Goal: Transaction & Acquisition: Purchase product/service

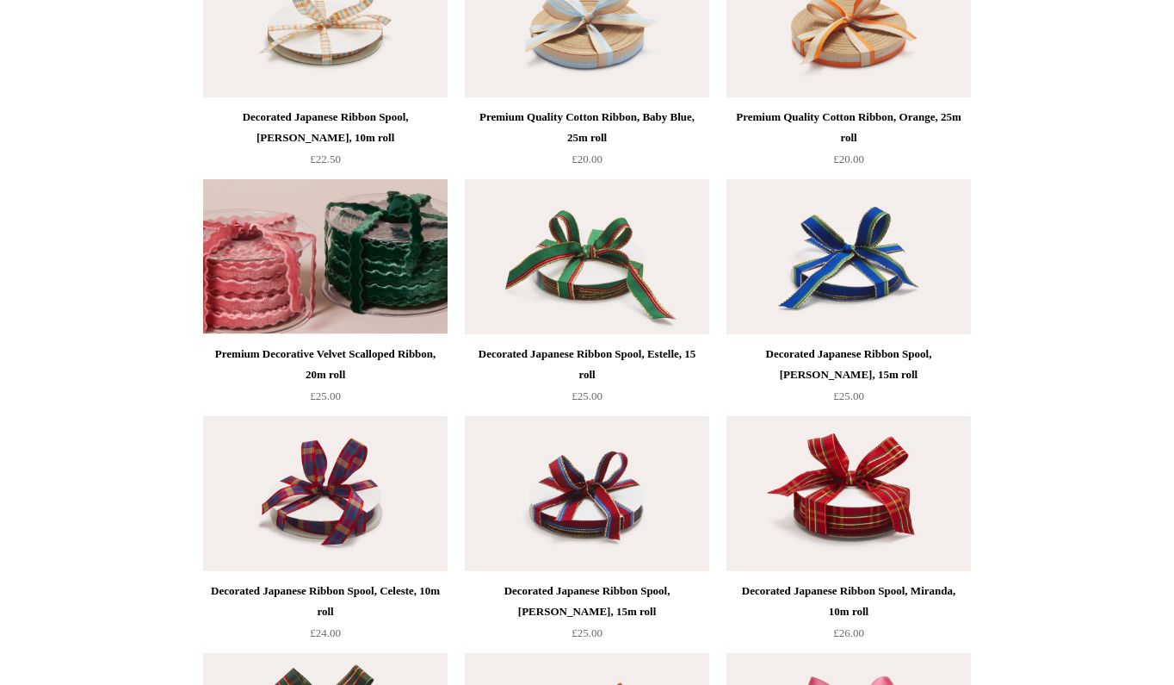
scroll to position [727, 0]
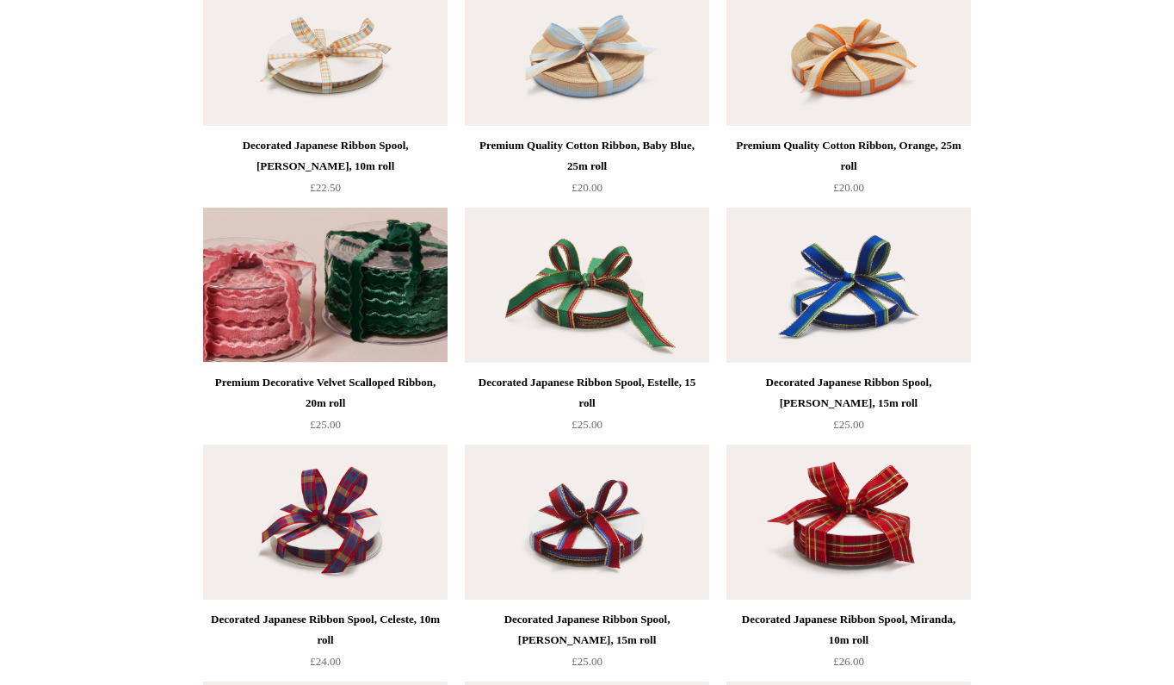
click at [364, 296] on img at bounding box center [325, 285] width 245 height 155
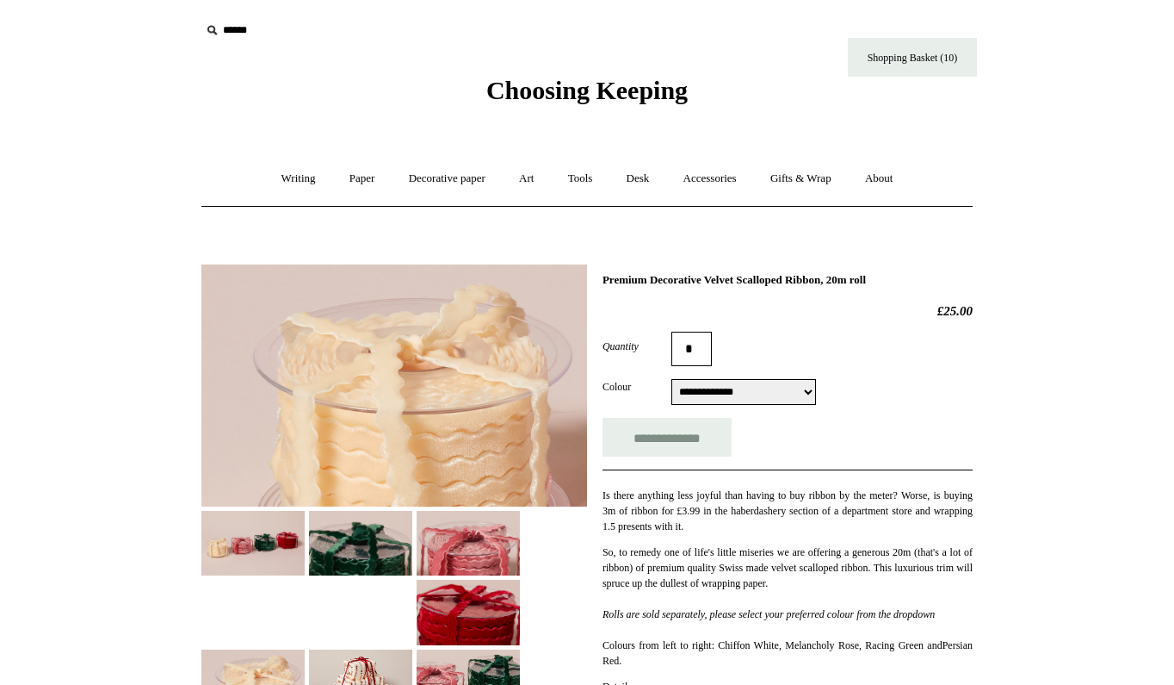
select select "**********"
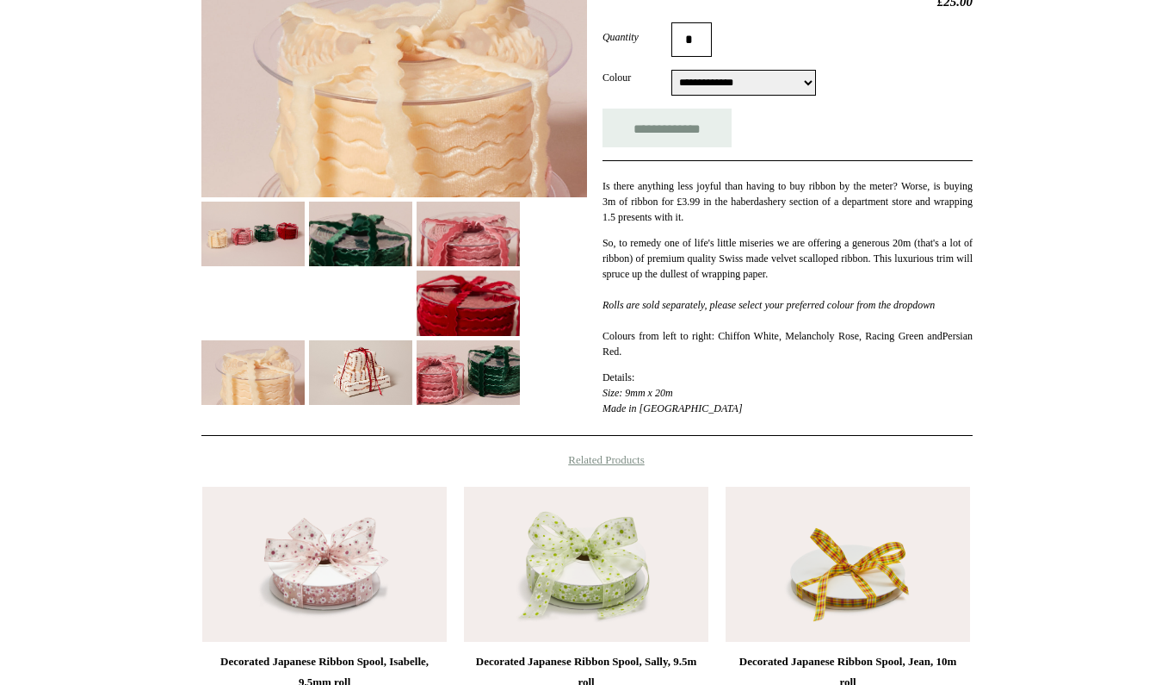
scroll to position [311, 0]
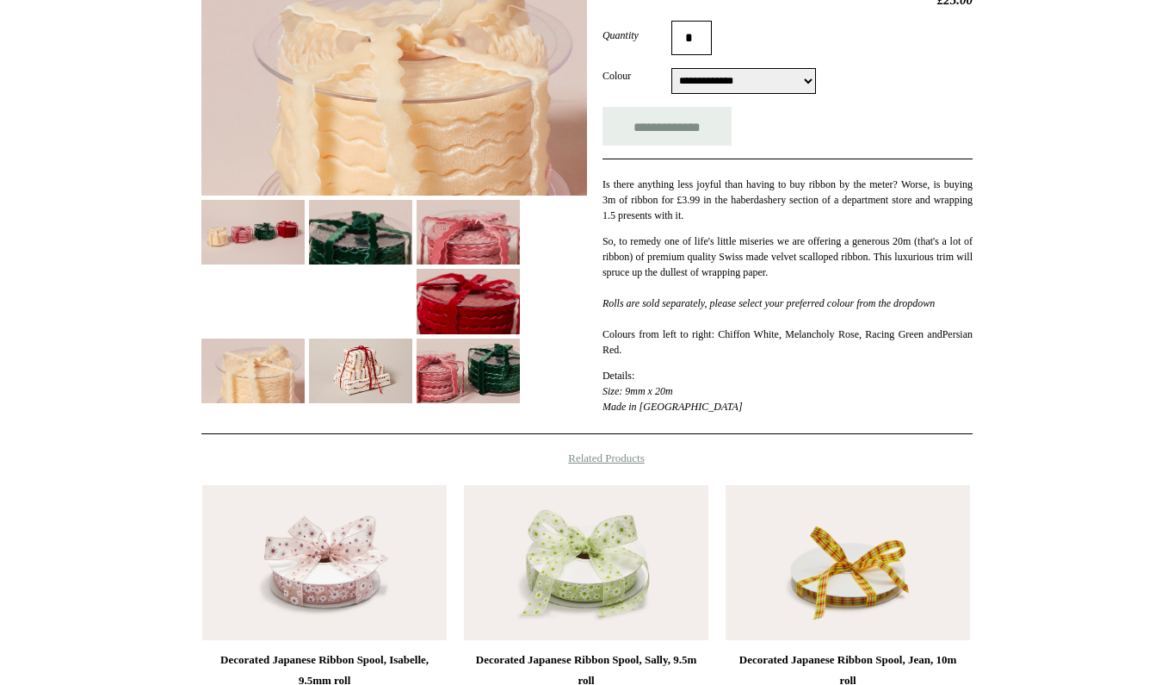
click at [472, 288] on img at bounding box center [468, 301] width 103 height 65
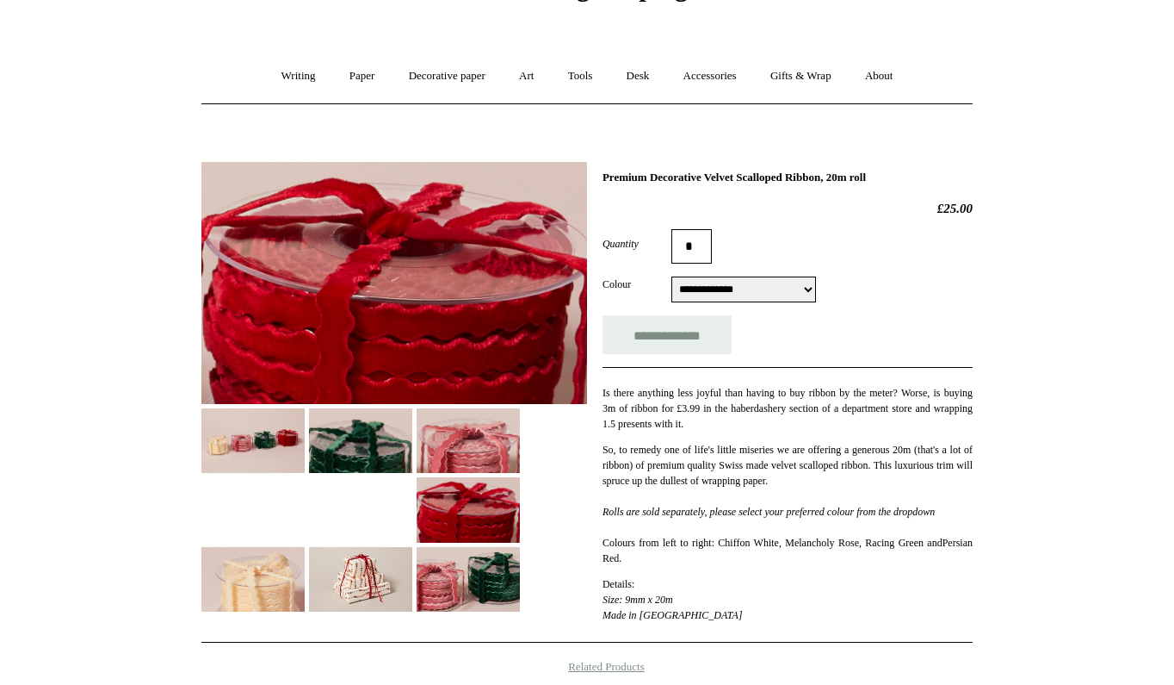
scroll to position [102, 0]
click at [530, 71] on link "Art +" at bounding box center [527, 76] width 46 height 46
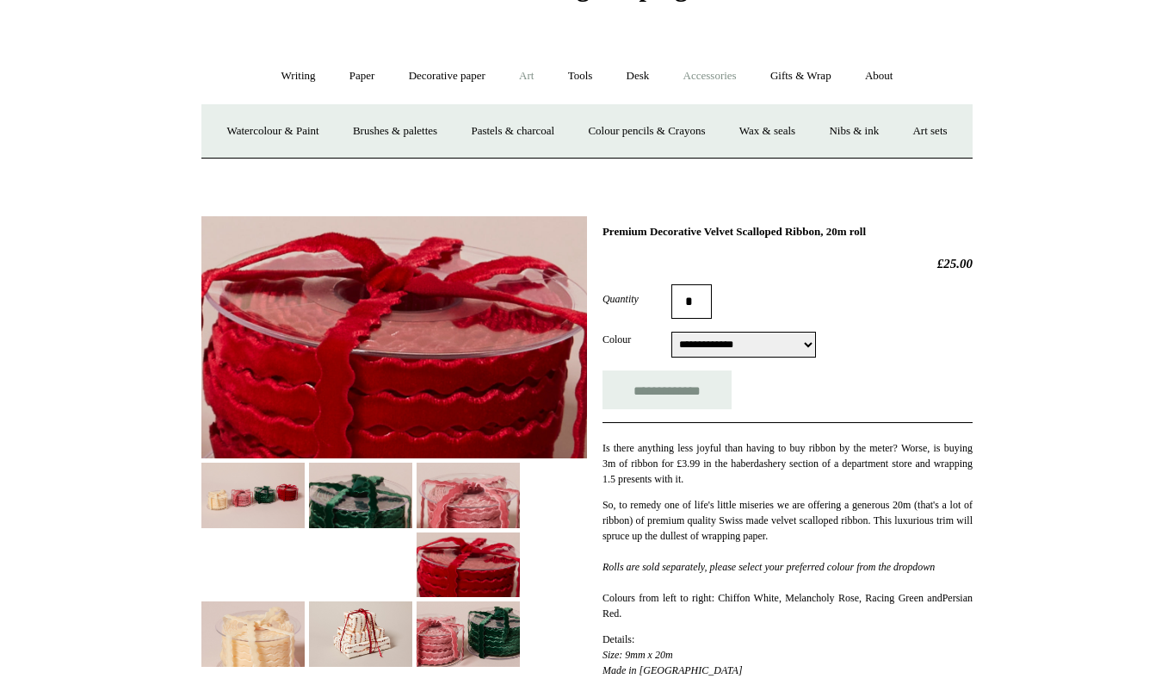
click at [709, 75] on link "Accessories +" at bounding box center [710, 76] width 84 height 46
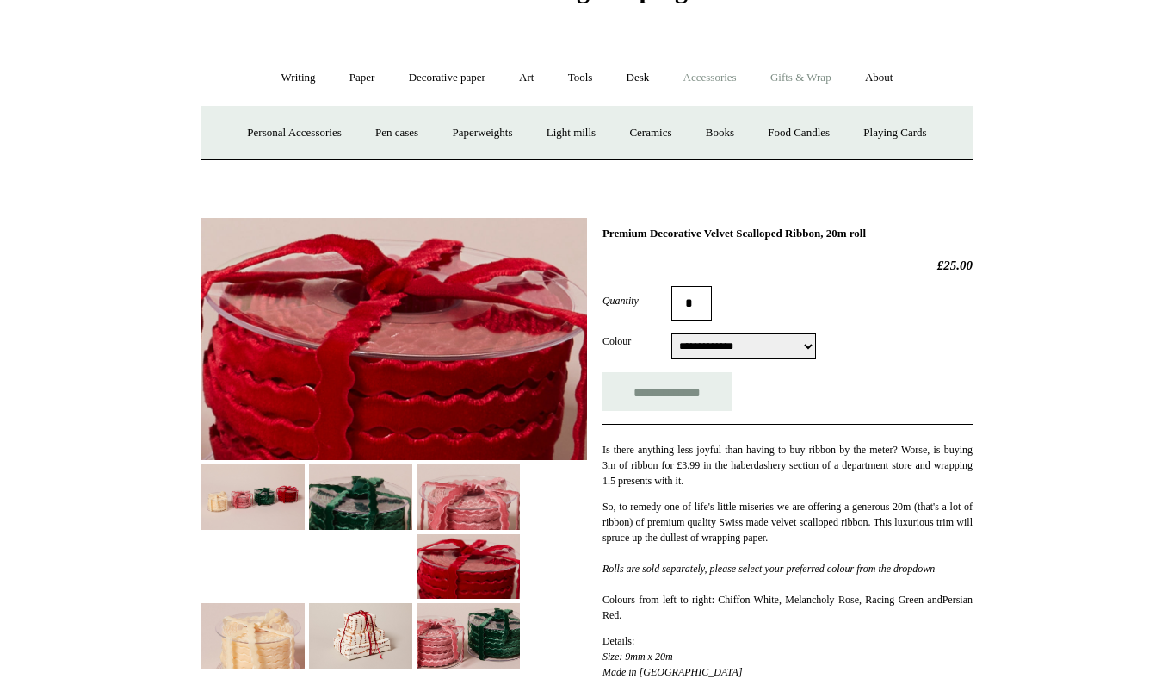
click at [831, 72] on link "Gifts & Wrap +" at bounding box center [801, 78] width 92 height 46
click at [641, 133] on link "Tags & labels" at bounding box center [629, 133] width 92 height 46
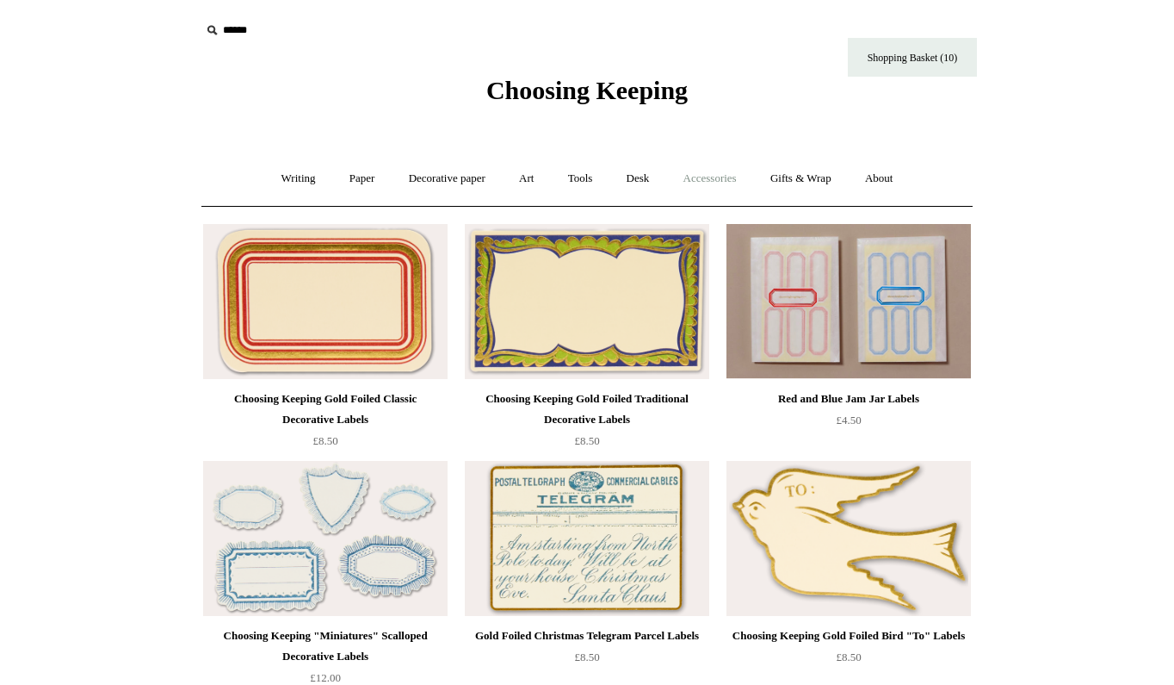
click at [723, 178] on link "Accessories +" at bounding box center [710, 179] width 84 height 46
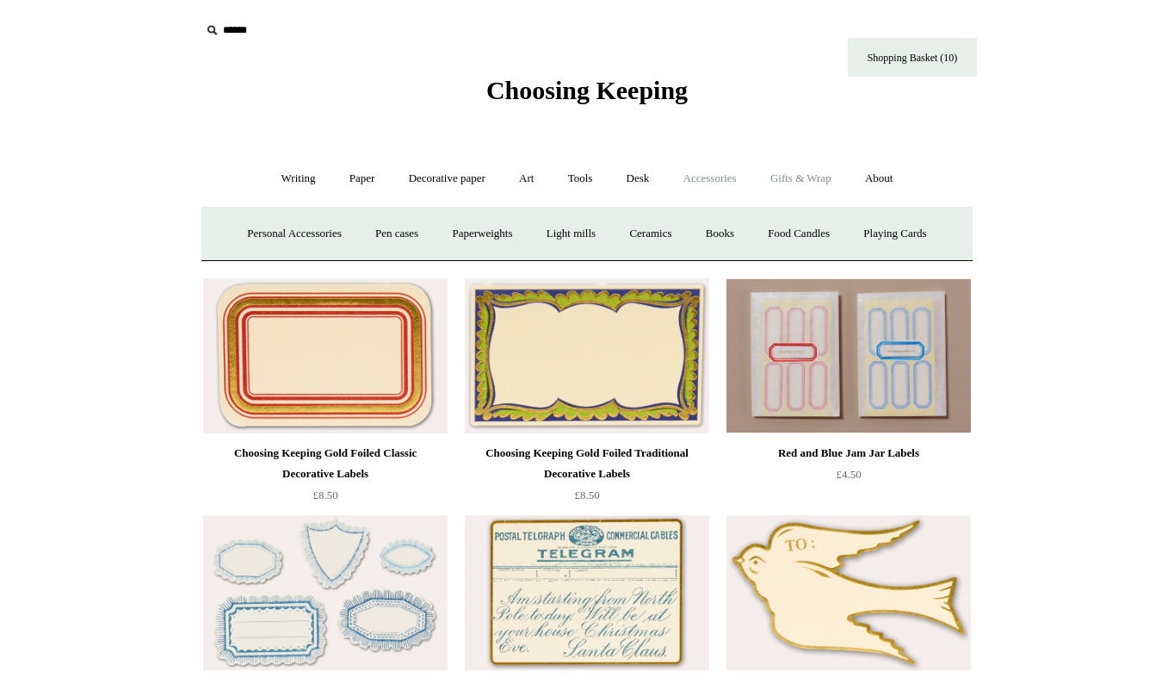
click at [836, 170] on link "Gifts & Wrap +" at bounding box center [801, 179] width 92 height 46
click at [707, 230] on link "Tape" at bounding box center [704, 234] width 53 height 46
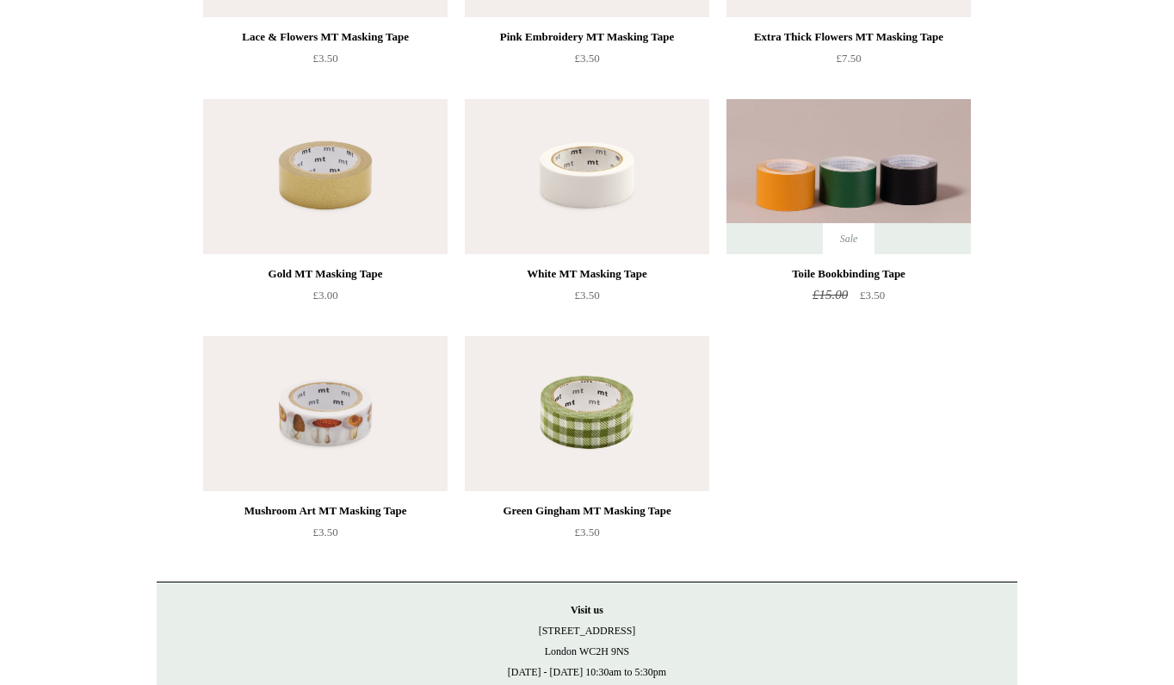
scroll to position [601, 0]
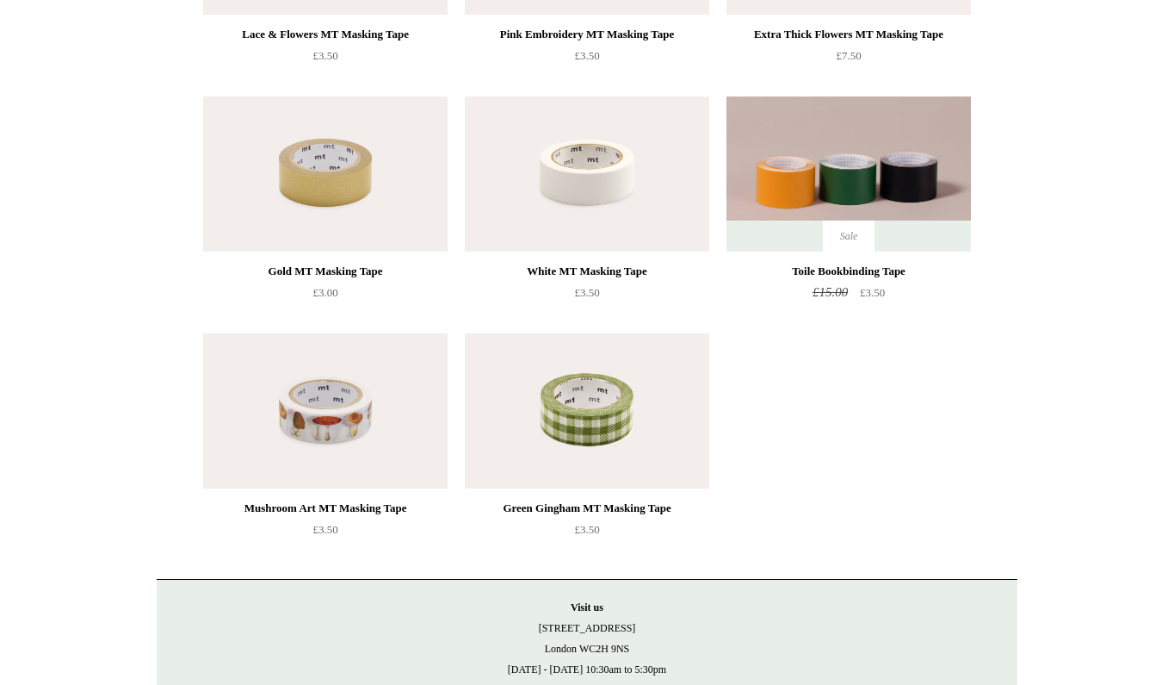
click at [325, 431] on img at bounding box center [325, 410] width 245 height 155
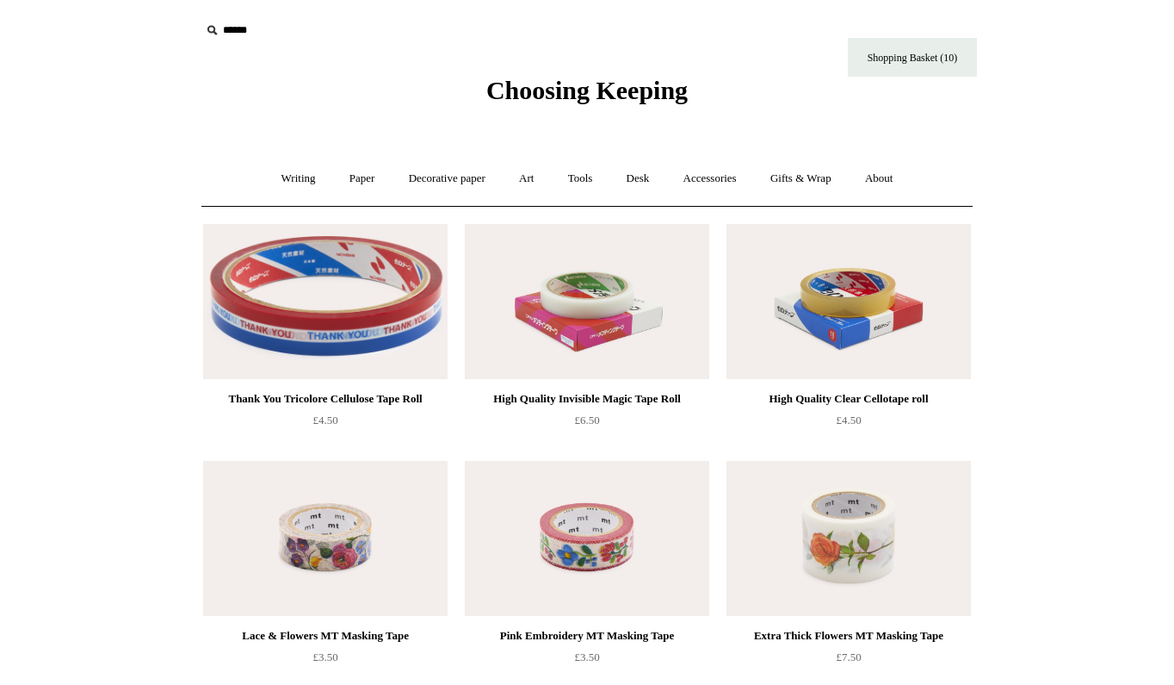
scroll to position [0, 0]
click at [796, 179] on link "Gifts & Wrap +" at bounding box center [801, 179] width 92 height 46
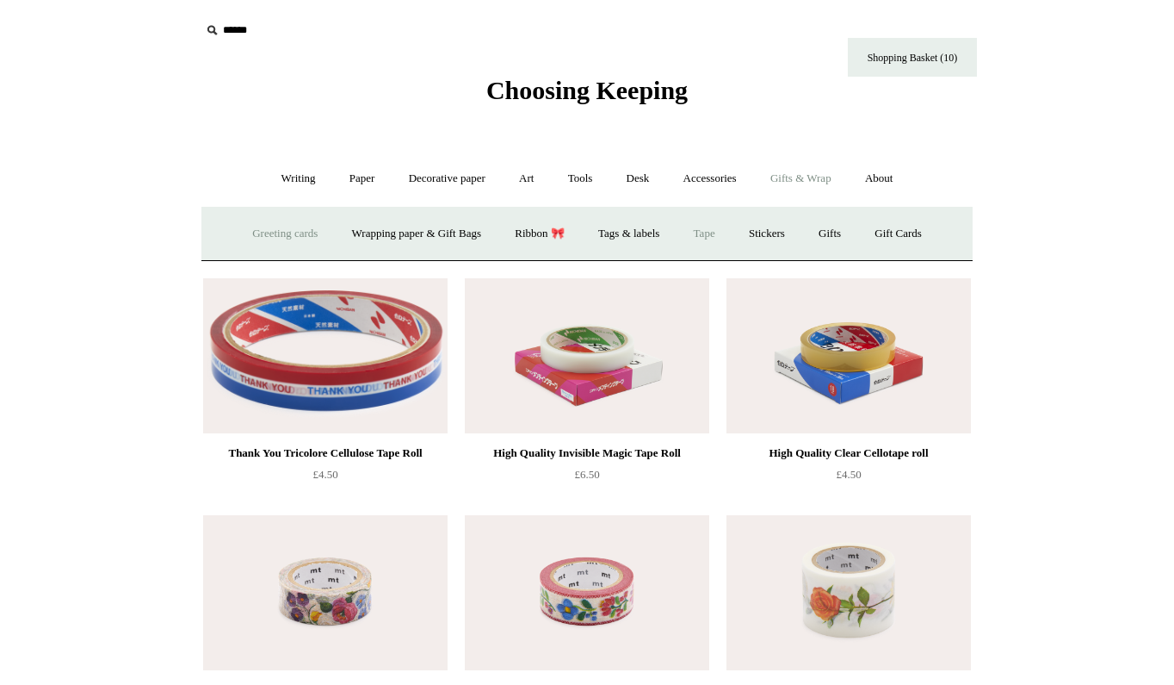
click at [256, 232] on link "Greeting cards +" at bounding box center [285, 234] width 96 height 46
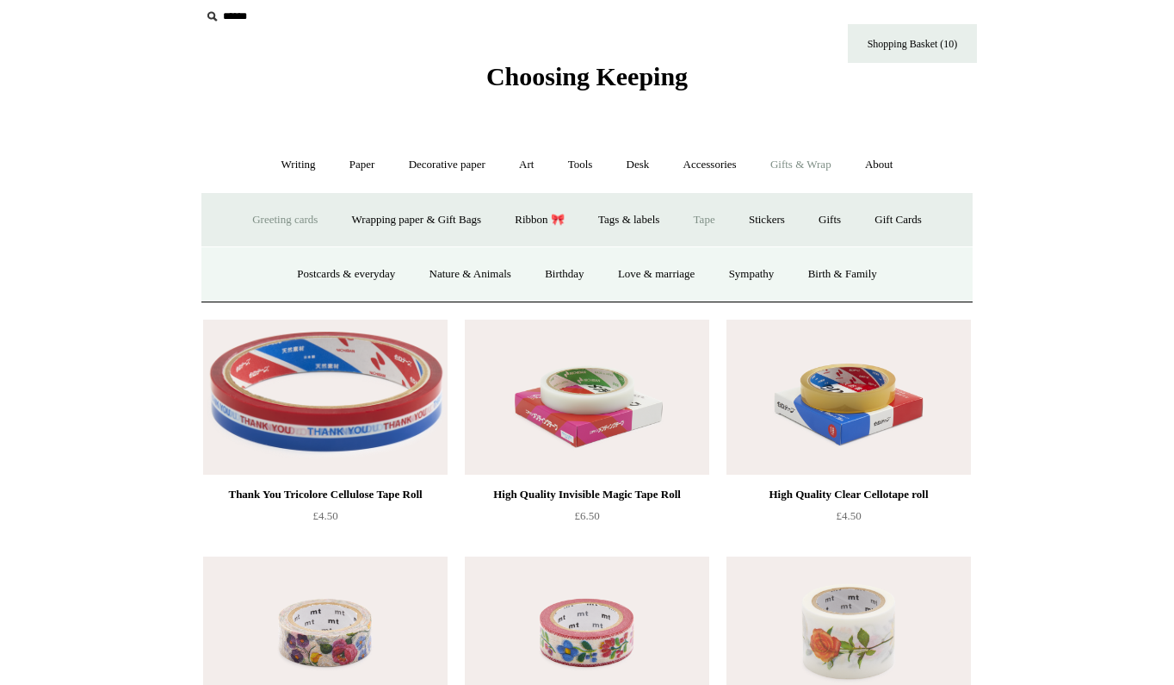
scroll to position [18, 0]
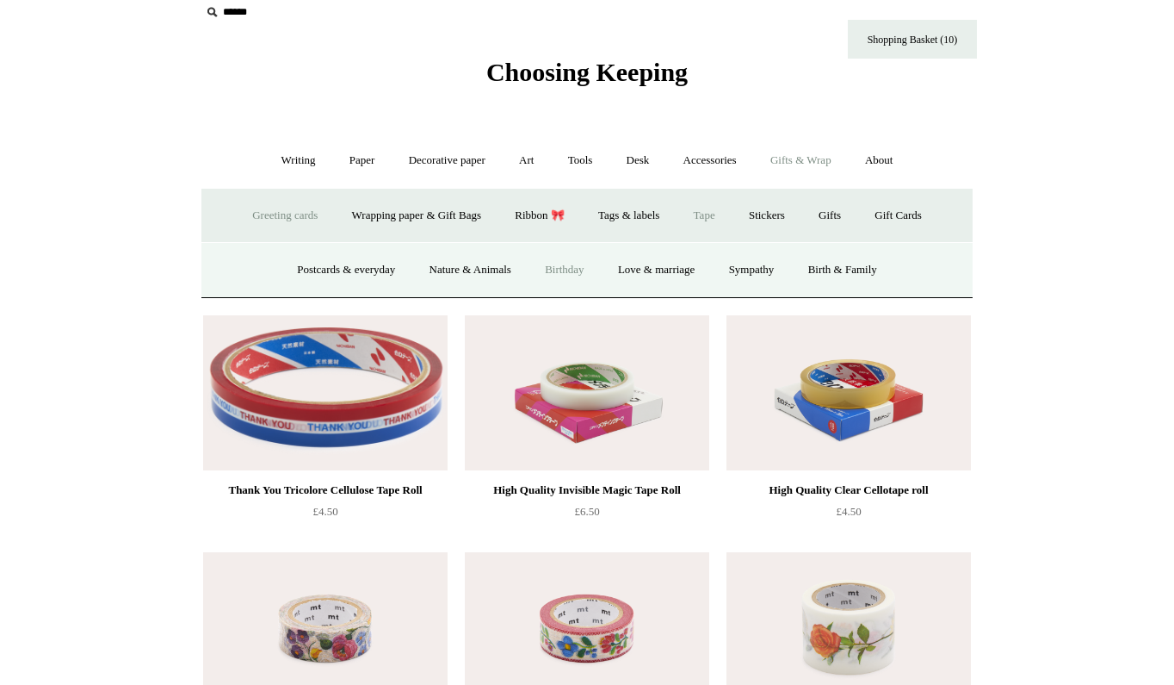
click at [571, 269] on link "Birthday" at bounding box center [565, 270] width 71 height 46
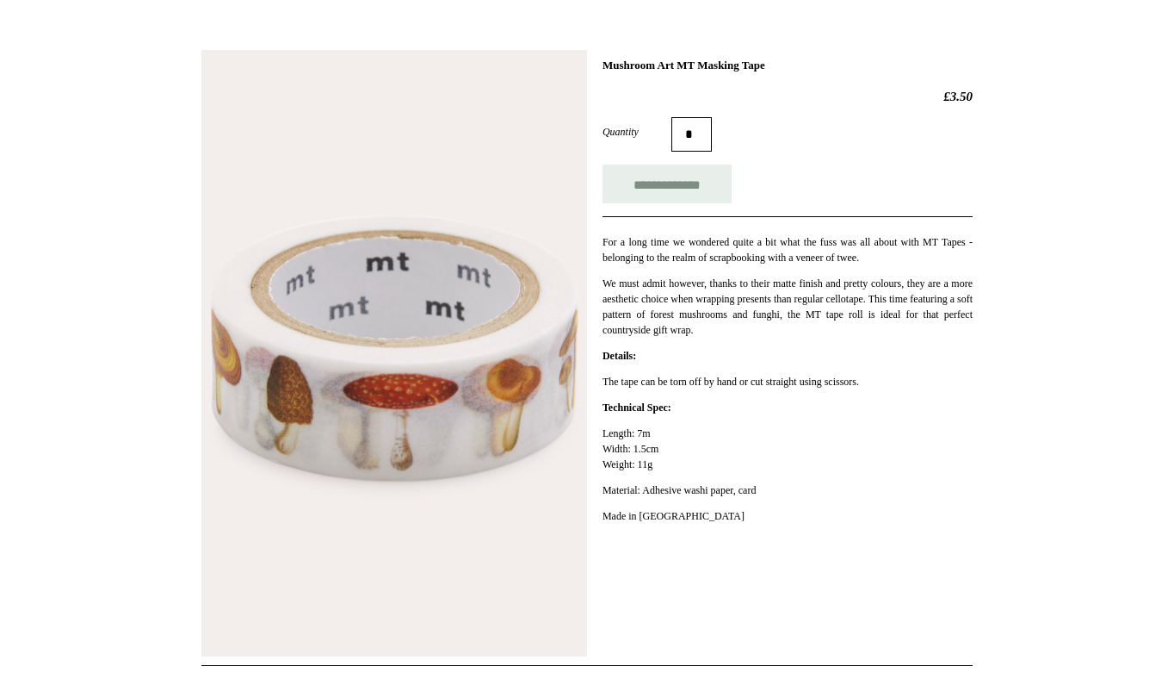
scroll to position [217, 0]
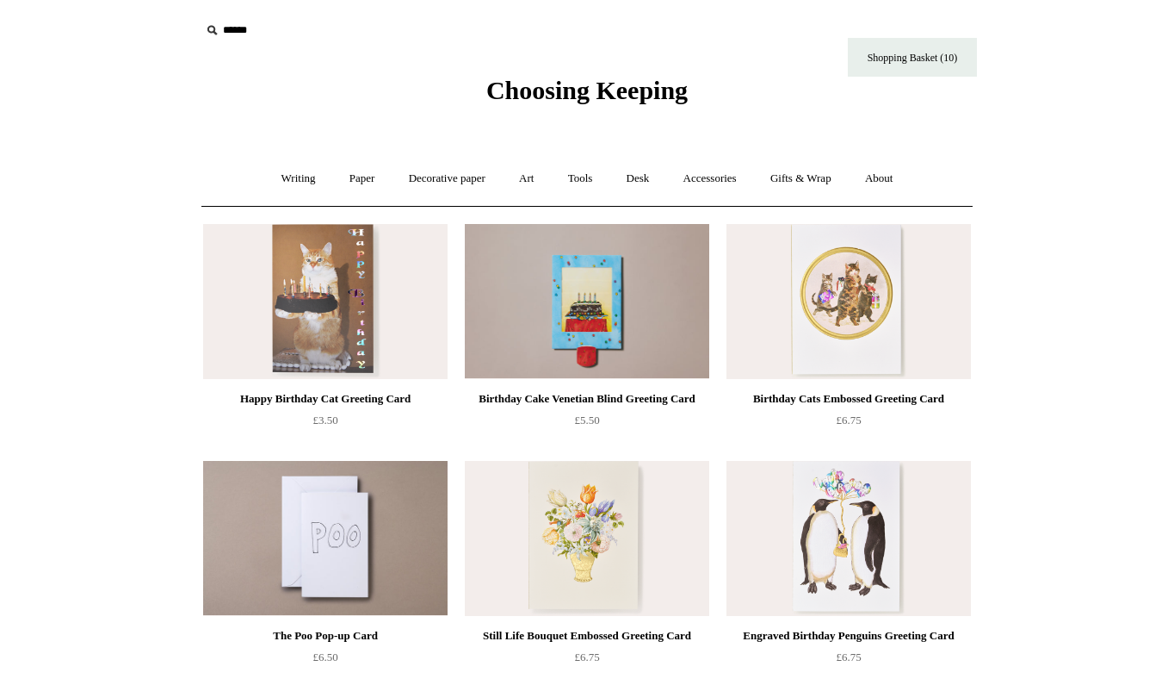
click at [312, 279] on img at bounding box center [325, 301] width 245 height 155
click at [579, 178] on link "Tools +" at bounding box center [581, 179] width 56 height 46
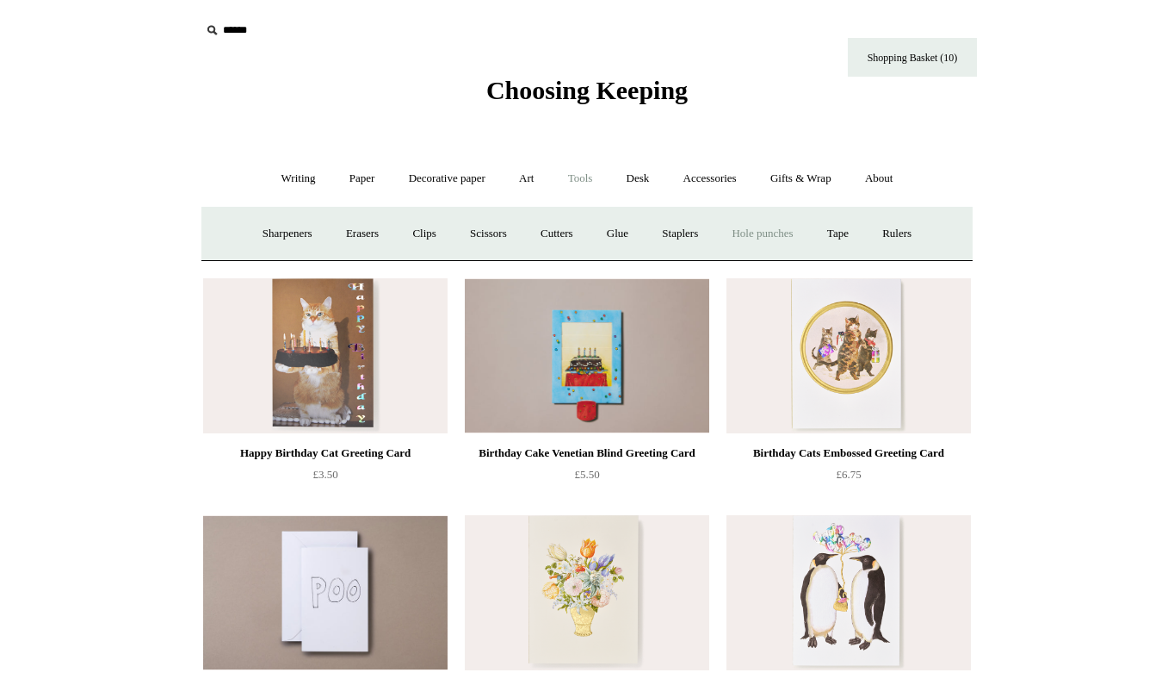
click at [774, 232] on link "Hole punches" at bounding box center [762, 234] width 92 height 46
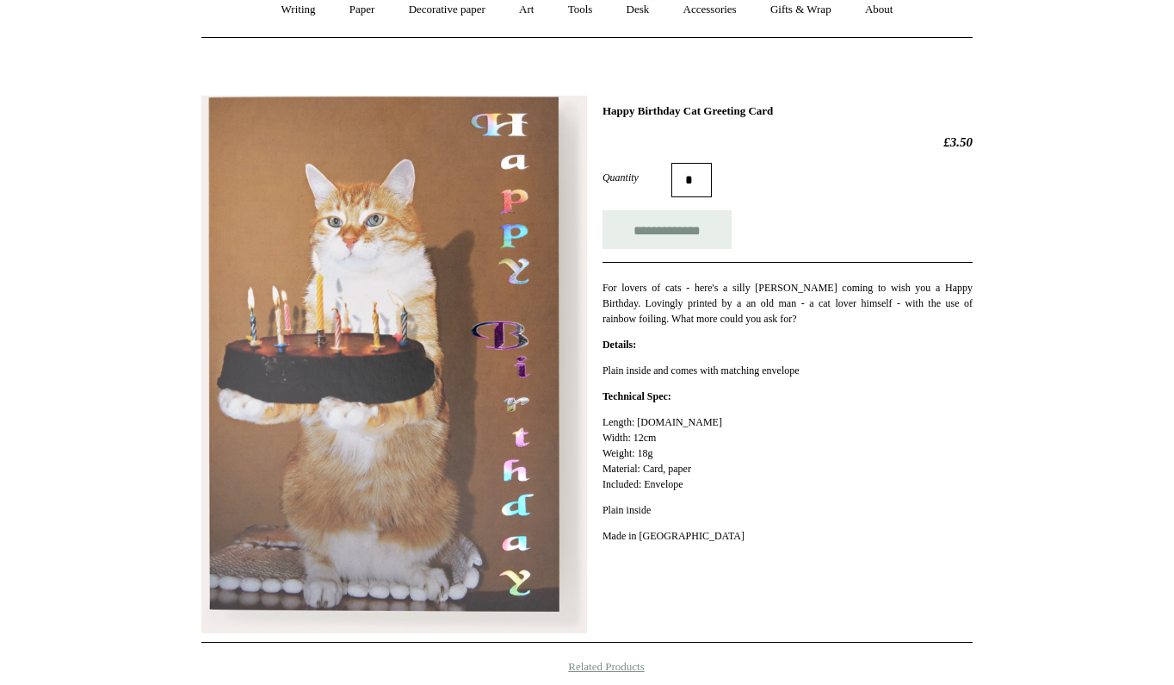
scroll to position [179, 0]
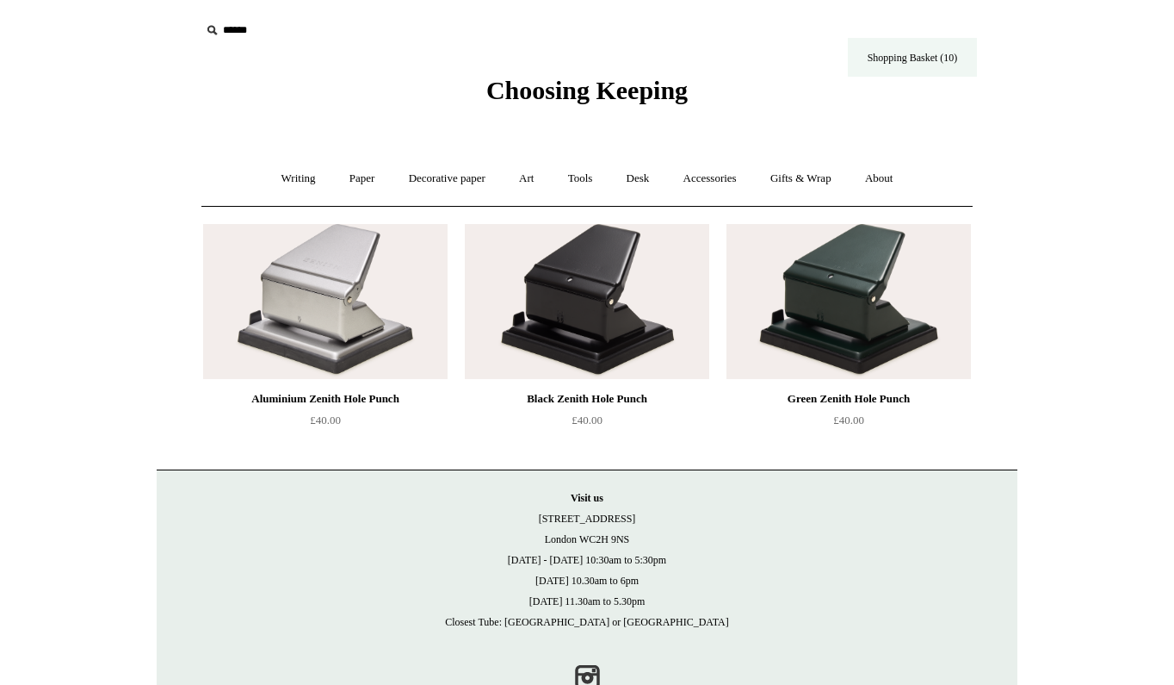
click at [920, 52] on link "Shopping Basket (10)" at bounding box center [912, 57] width 129 height 39
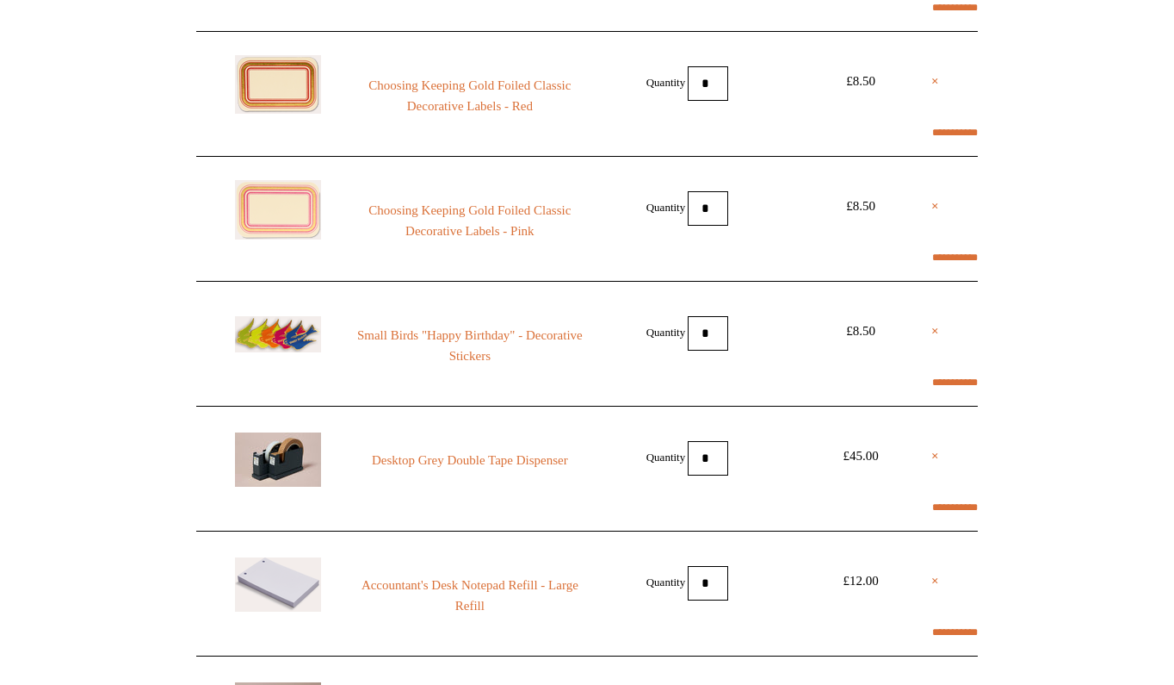
scroll to position [447, 0]
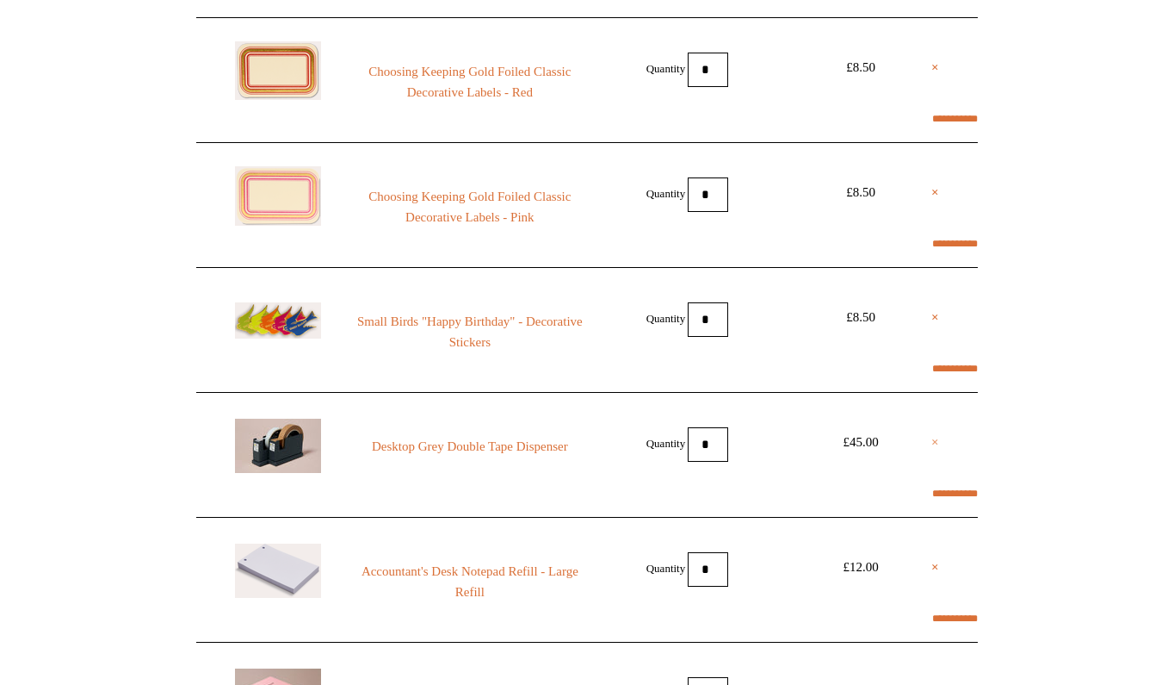
select select "**********"
type input "****"
click at [933, 441] on link "×" at bounding box center [936, 441] width 8 height 21
select select "**********"
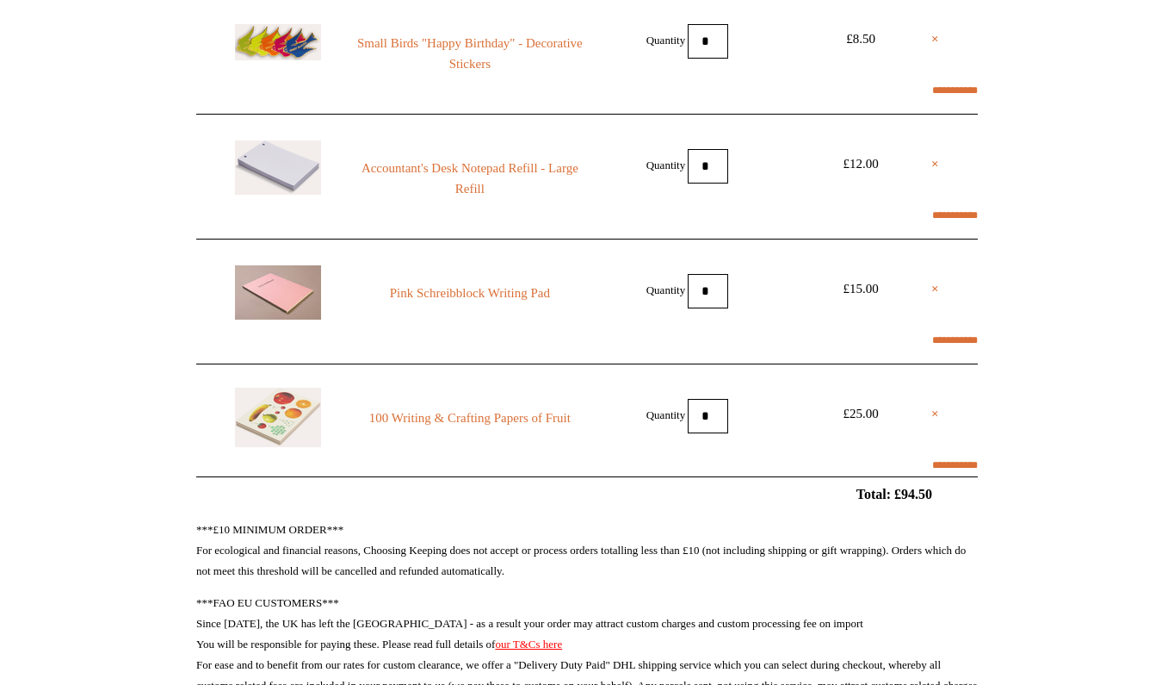
scroll to position [730, 0]
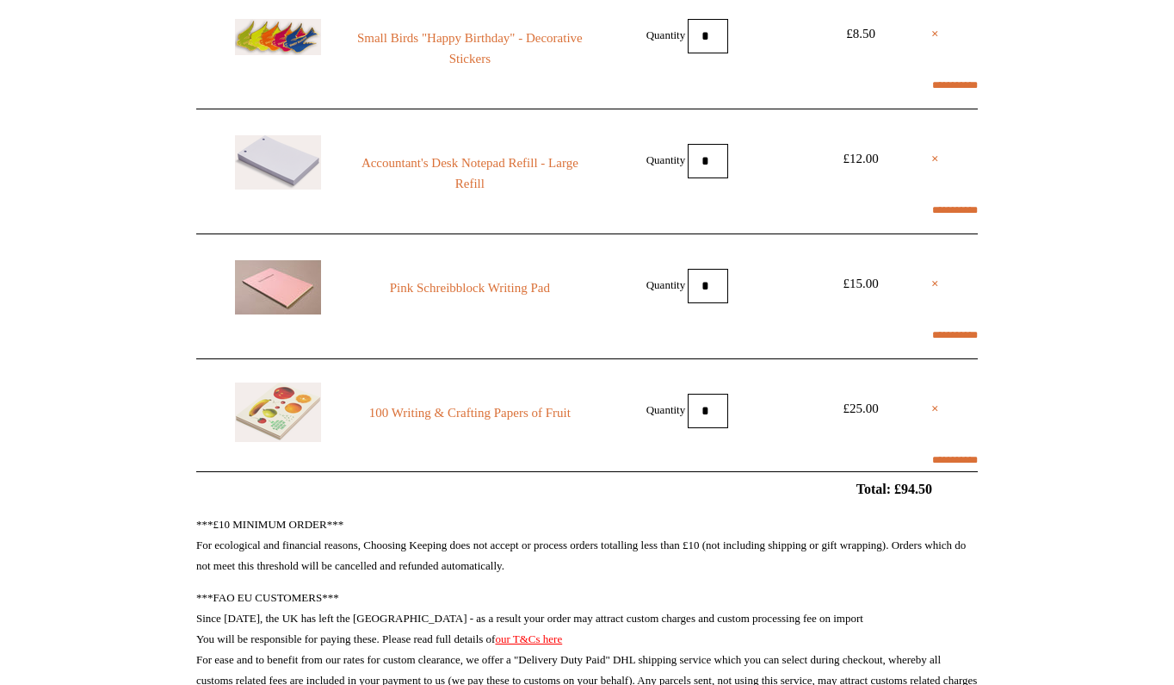
select select "**********"
type input "****"
select select "**********"
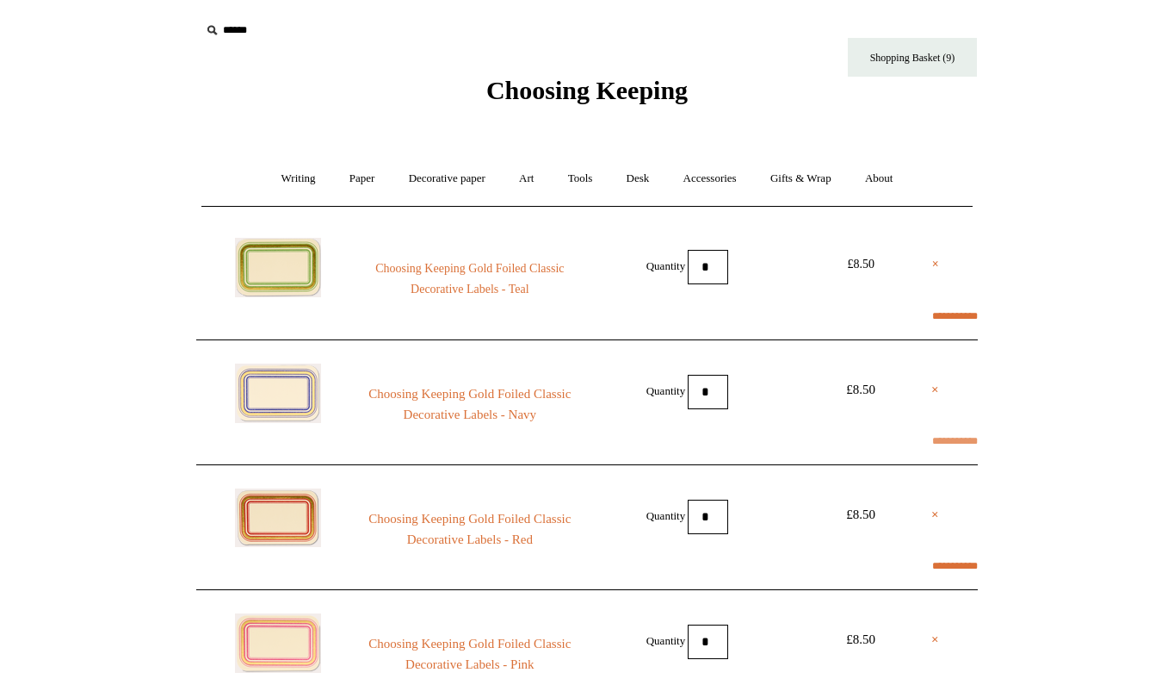
scroll to position [77, 0]
